Goal: Information Seeking & Learning: Learn about a topic

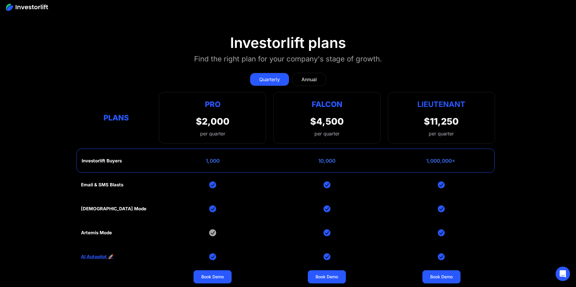
scroll to position [2418, 0]
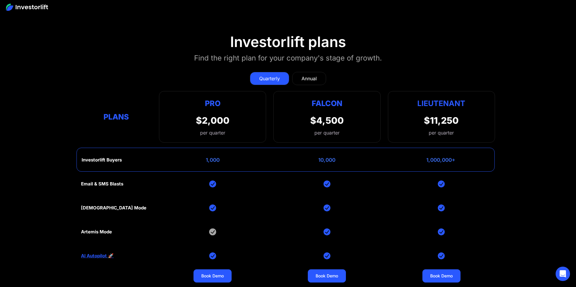
click at [319, 77] on link "Annual" at bounding box center [309, 78] width 34 height 13
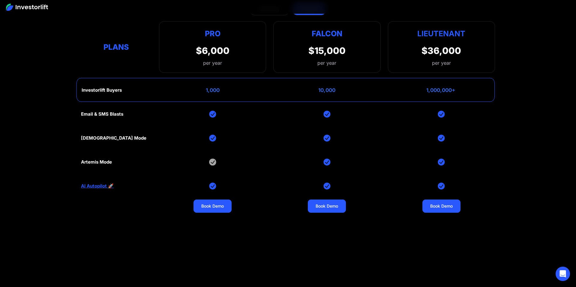
scroll to position [2488, 0]
click at [104, 185] on link "AI Autopilot 🚀" at bounding box center [97, 185] width 33 height 5
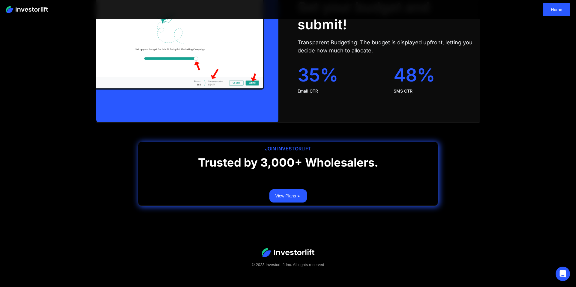
scroll to position [1464, 0]
click at [286, 194] on link "View Plans ➢" at bounding box center [287, 196] width 37 height 13
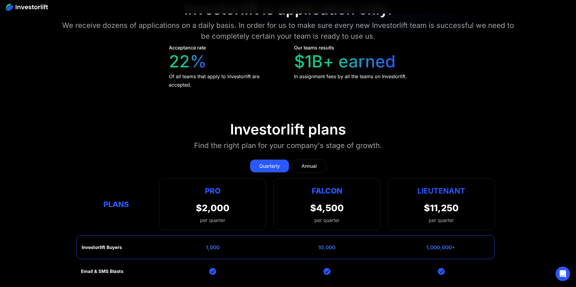
scroll to position [2303, 0]
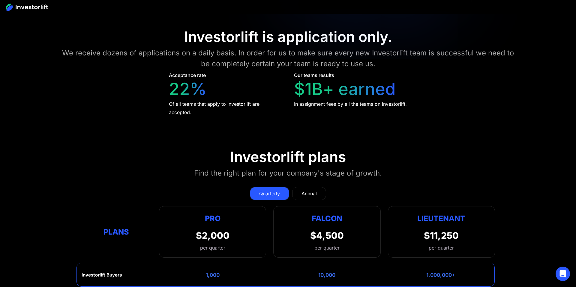
click at [307, 187] on link "Annual" at bounding box center [309, 193] width 34 height 13
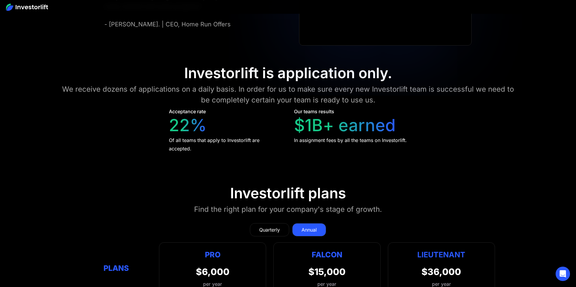
scroll to position [2340, 0]
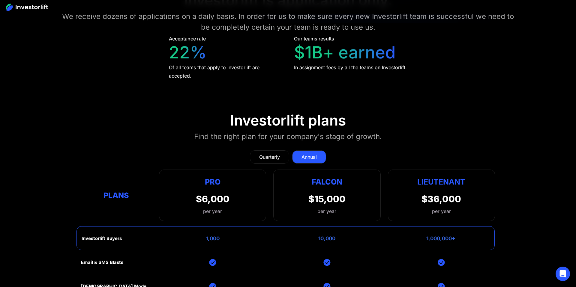
click at [271, 155] on div "Quarterly" at bounding box center [269, 157] width 21 height 7
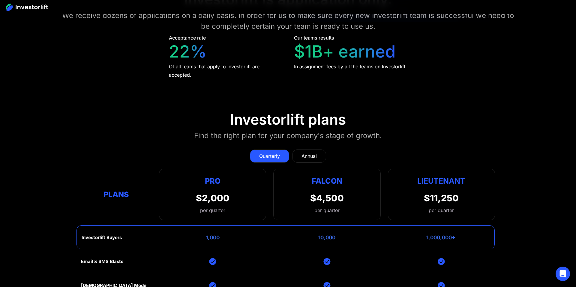
scroll to position [2341, 0]
click at [308, 154] on div "Annual" at bounding box center [308, 155] width 15 height 7
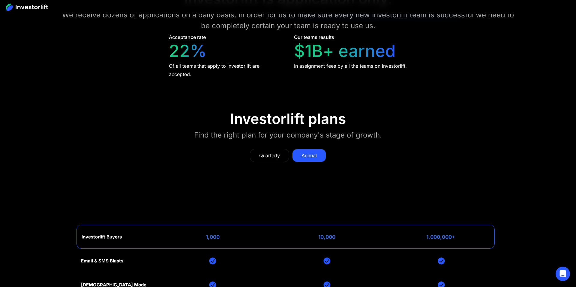
scroll to position [2342, 0]
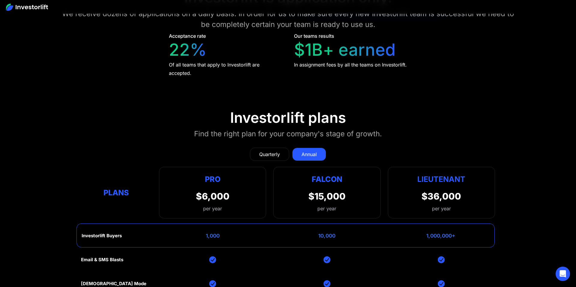
click at [271, 154] on div "Quarterly" at bounding box center [269, 154] width 21 height 7
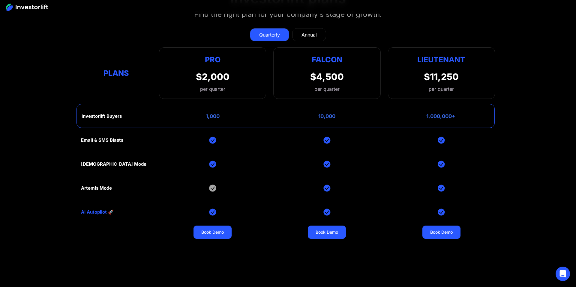
scroll to position [2461, 0]
